Goal: Use online tool/utility: Utilize a website feature to perform a specific function

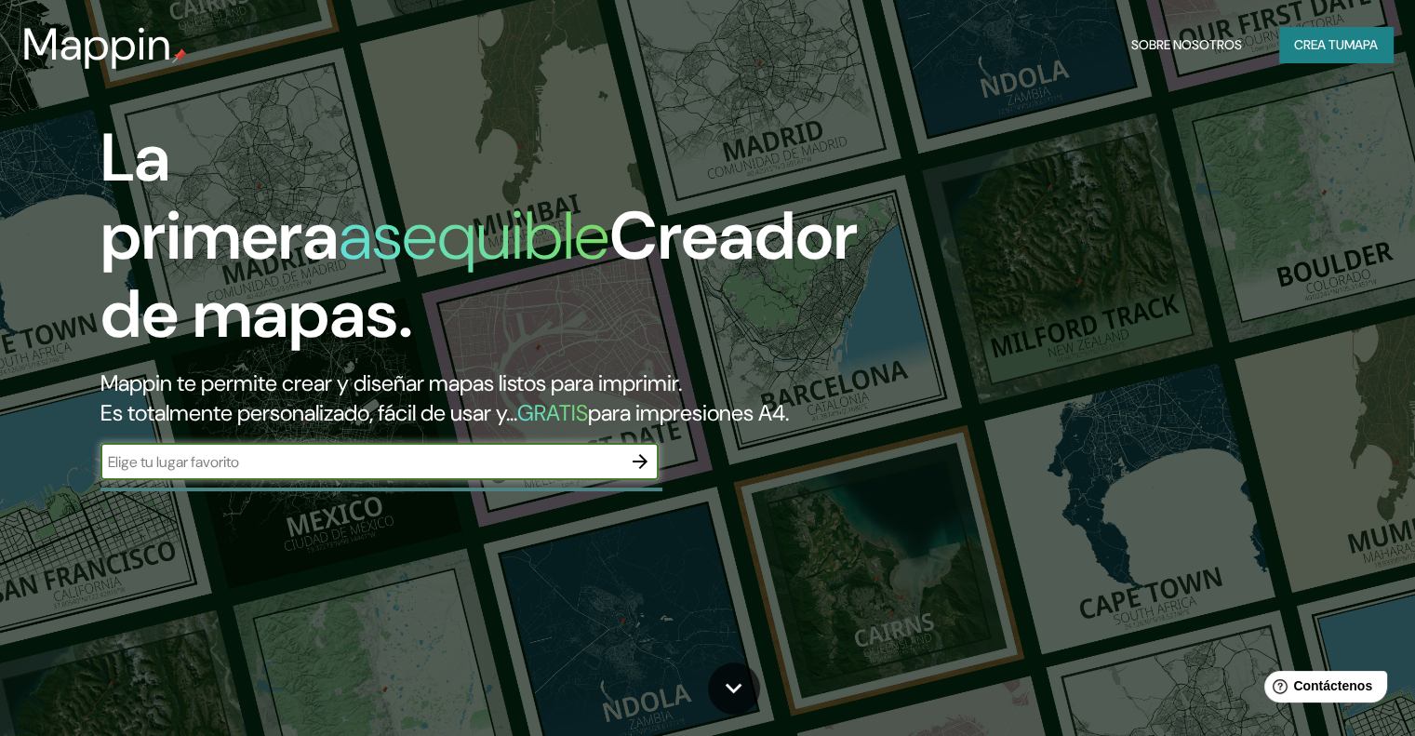
click at [470, 473] on input "text" at bounding box center [360, 461] width 521 height 21
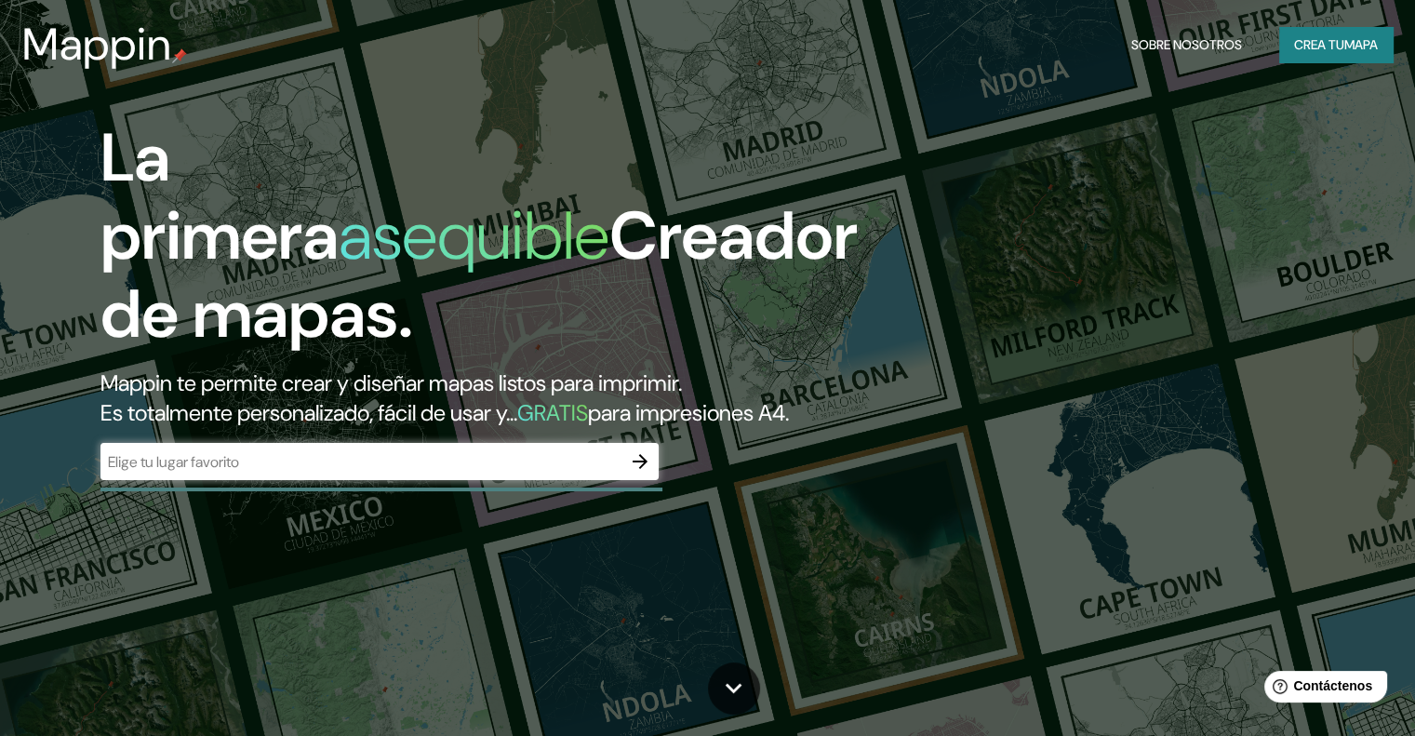
click at [469, 480] on div "​" at bounding box center [379, 461] width 558 height 37
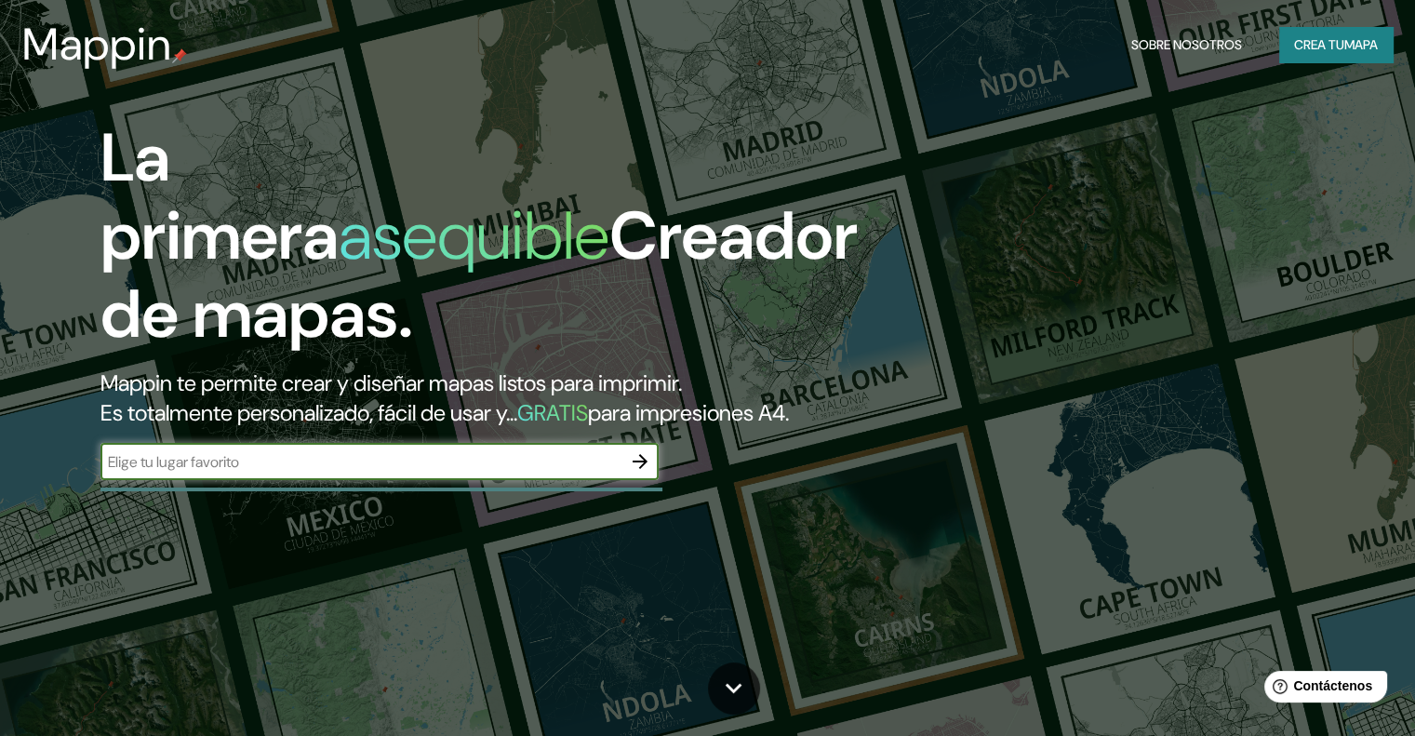
paste input "[PERSON_NAME][GEOGRAPHIC_DATA][PERSON_NAME]"
type input "[PERSON_NAME][GEOGRAPHIC_DATA][PERSON_NAME]"
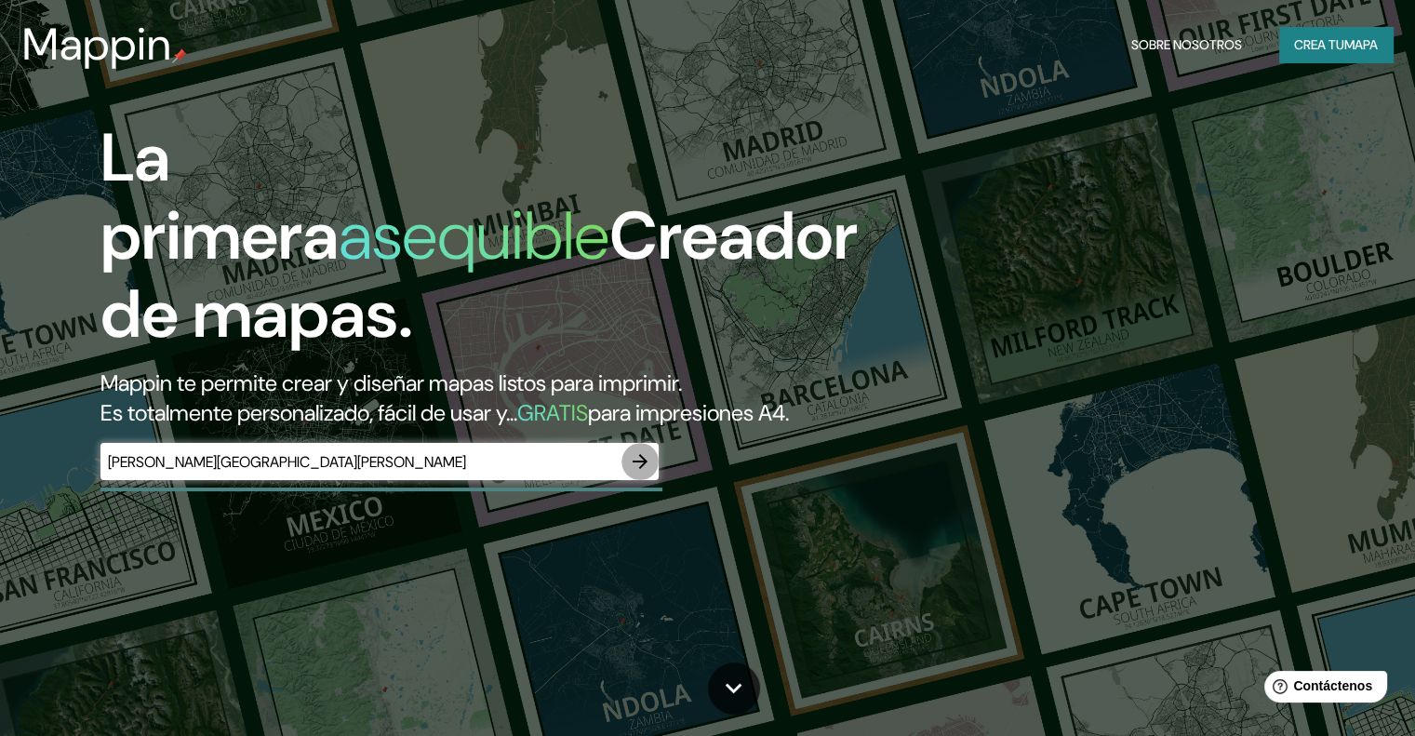
click at [647, 473] on icon "button" at bounding box center [640, 461] width 22 height 22
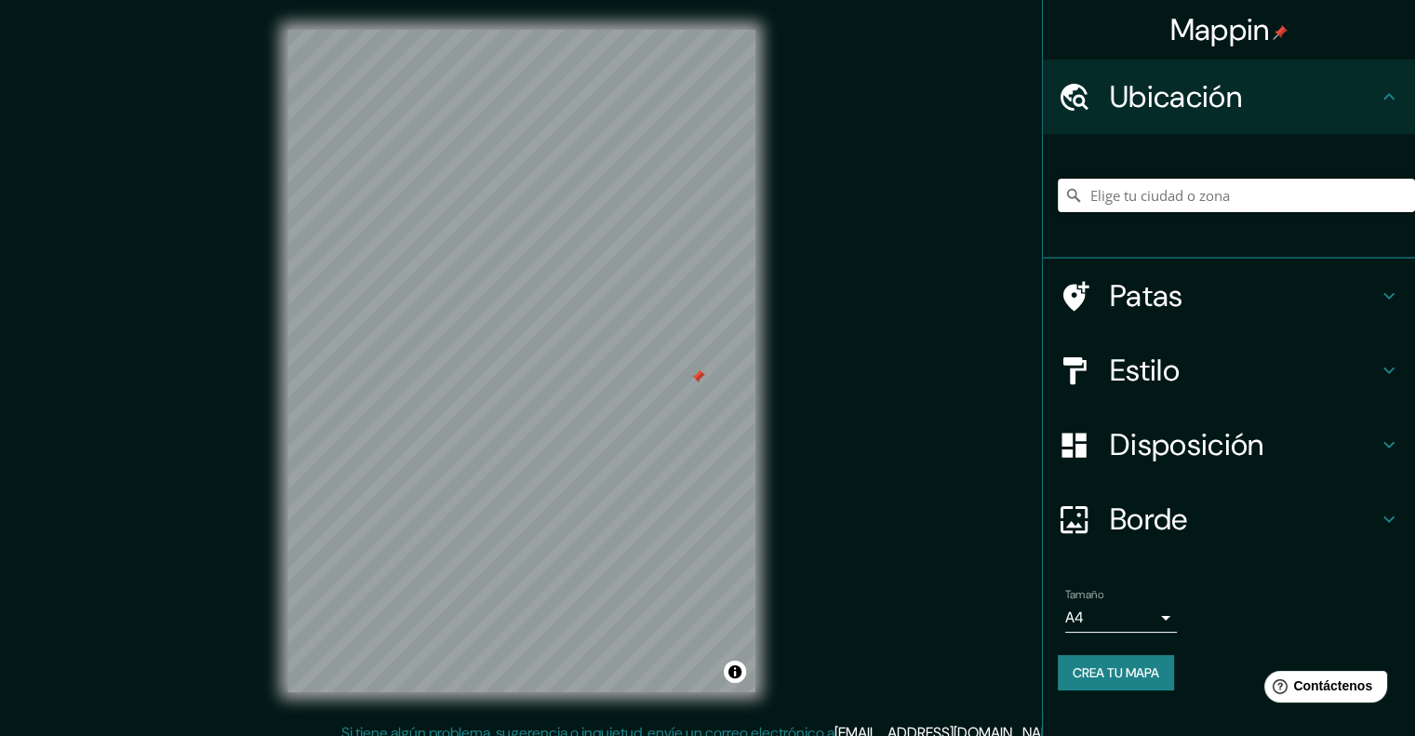
click at [1172, 200] on input "Elige tu ciudad o zona" at bounding box center [1236, 195] width 357 height 33
click at [1132, 198] on input "Elige tu ciudad o zona" at bounding box center [1236, 195] width 357 height 33
click at [532, 400] on div at bounding box center [532, 405] width 15 height 15
